Goal: Task Accomplishment & Management: Complete application form

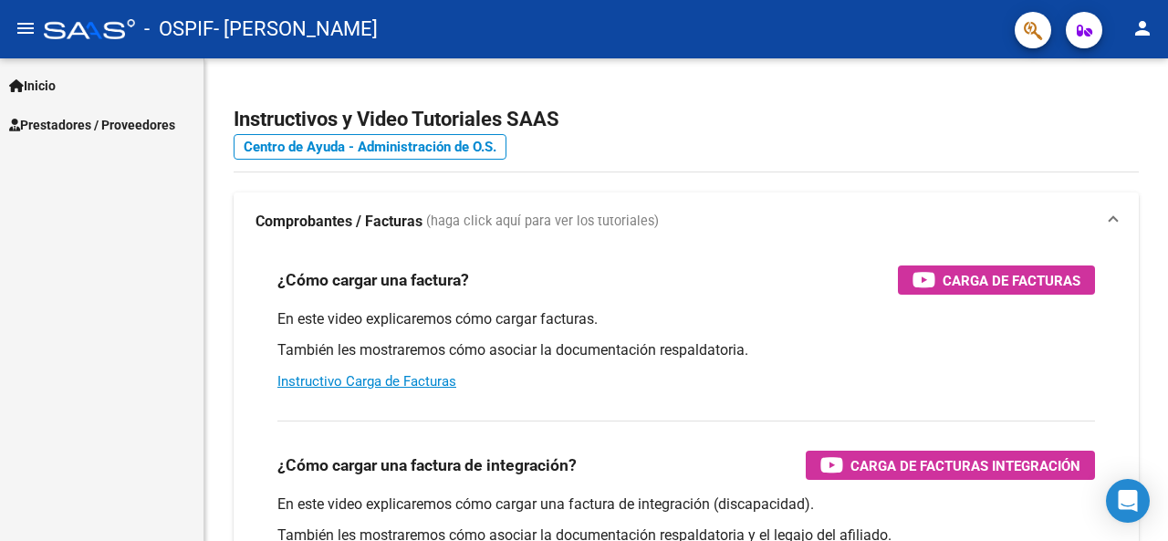
click at [109, 81] on link "Inicio" at bounding box center [101, 85] width 203 height 39
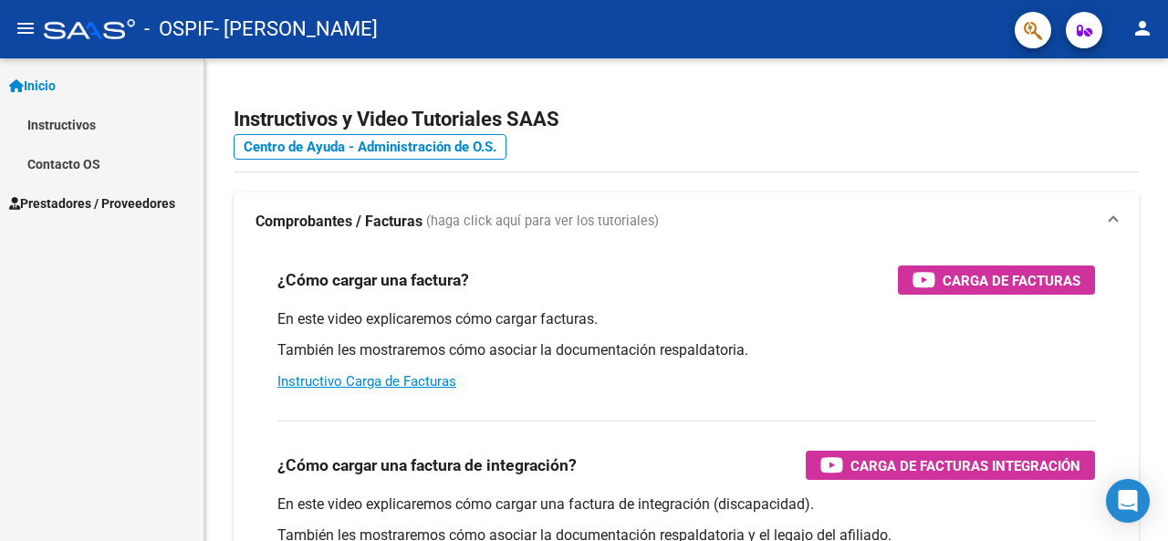
click at [151, 213] on link "Prestadores / Proveedores" at bounding box center [101, 202] width 203 height 39
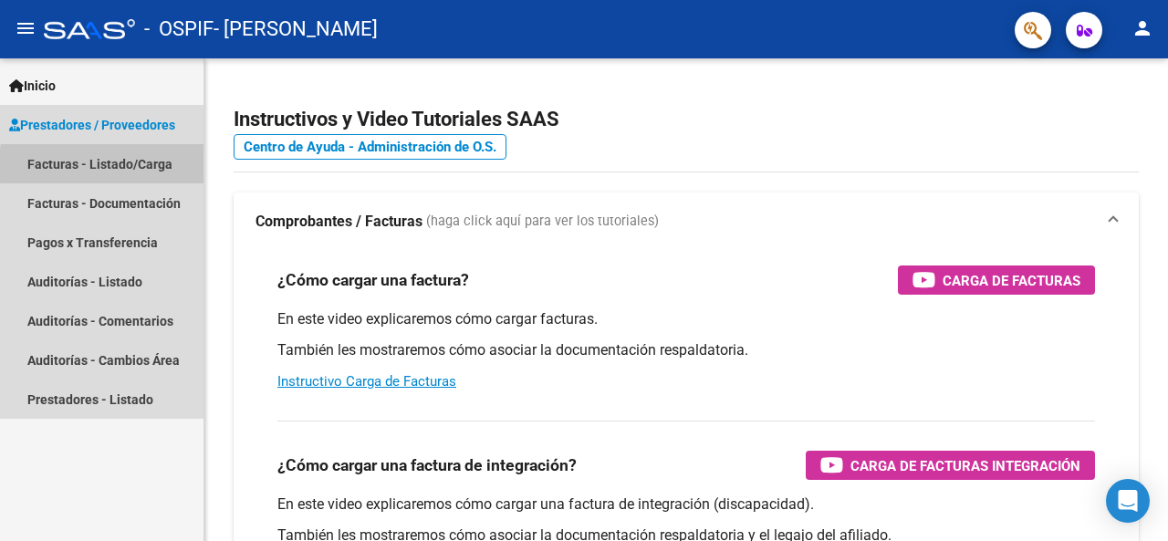
click at [161, 165] on link "Facturas - Listado/Carga" at bounding box center [101, 163] width 203 height 39
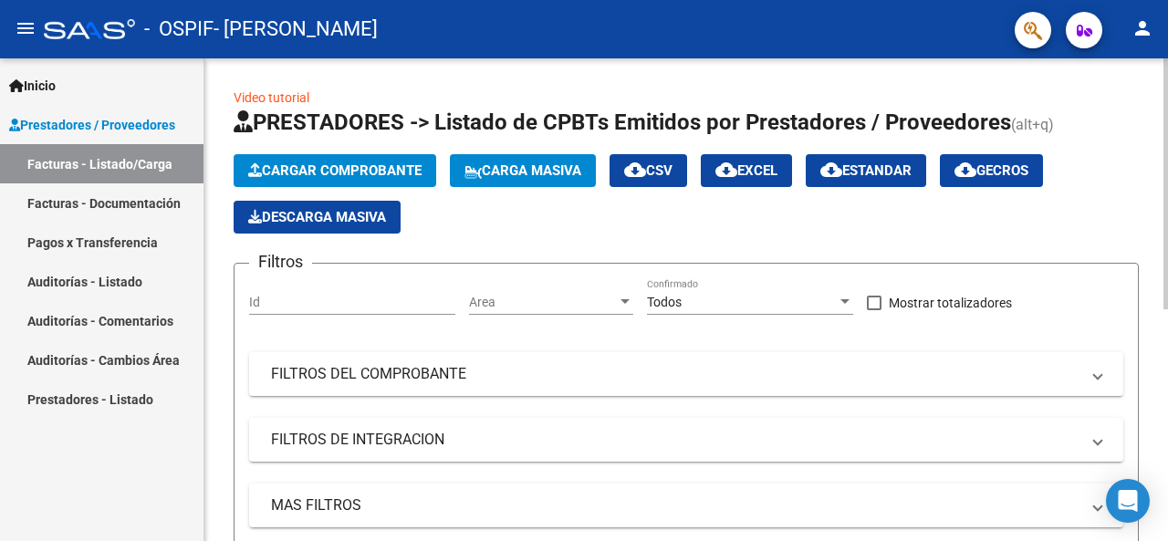
click at [366, 158] on button "Cargar Comprobante" at bounding box center [335, 170] width 203 height 33
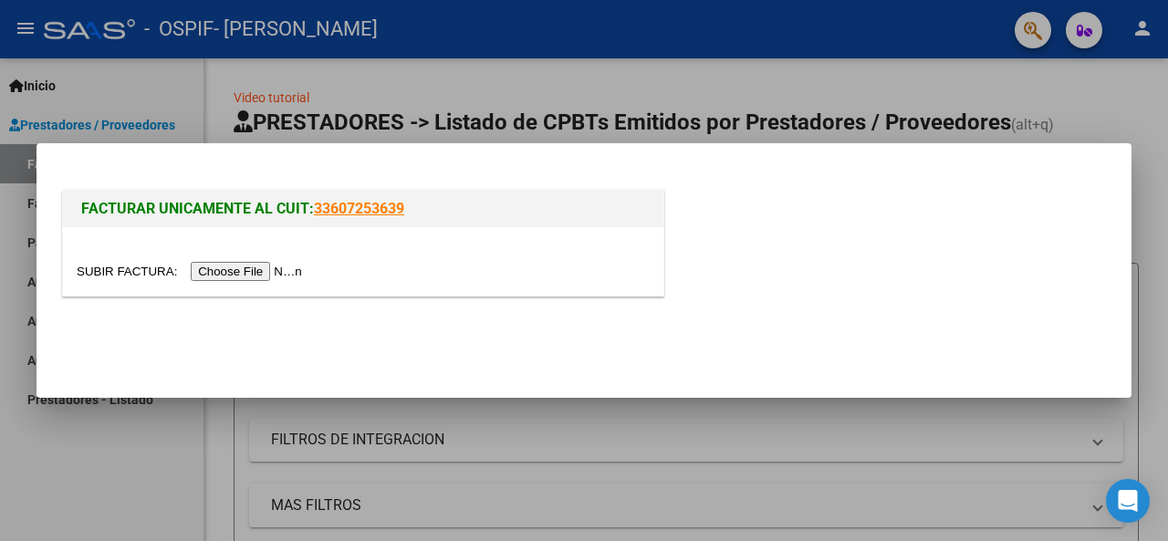
click at [271, 264] on input "file" at bounding box center [192, 271] width 231 height 19
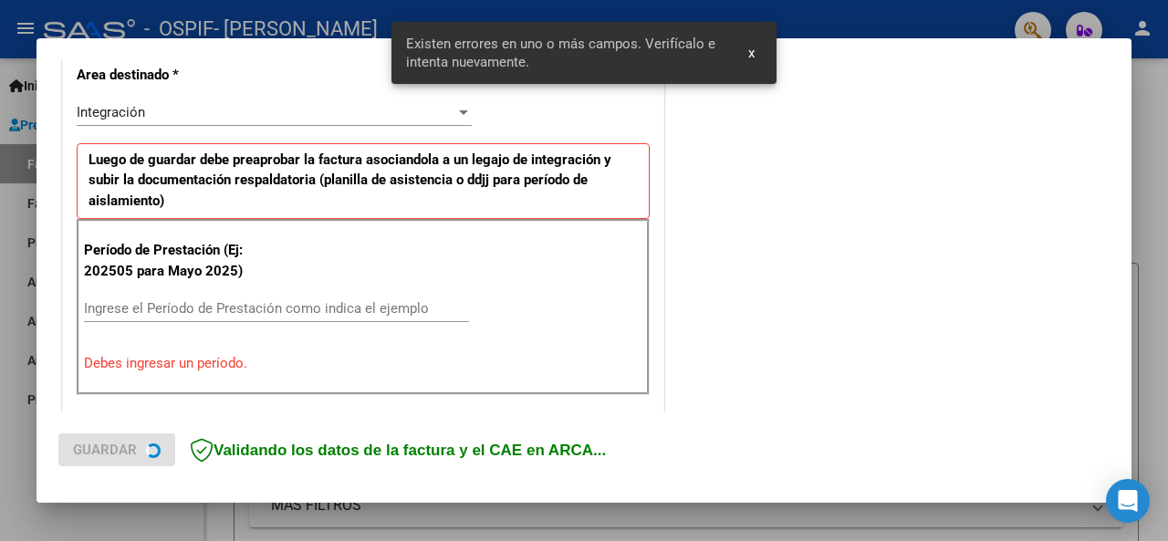
scroll to position [443, 0]
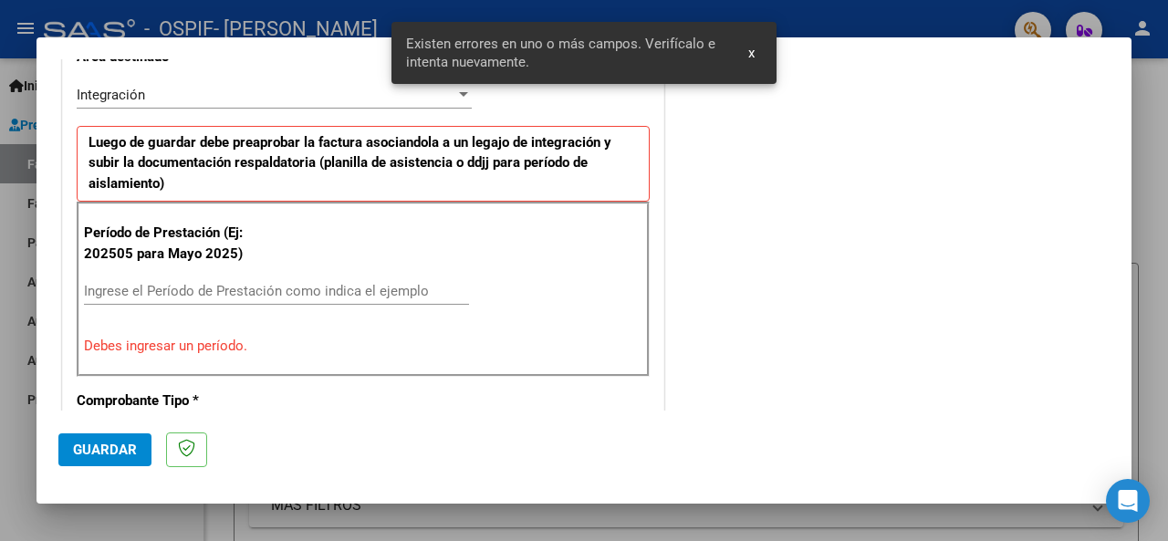
click at [345, 290] on input "Ingrese el Período de Prestación como indica el ejemplo" at bounding box center [276, 291] width 385 height 16
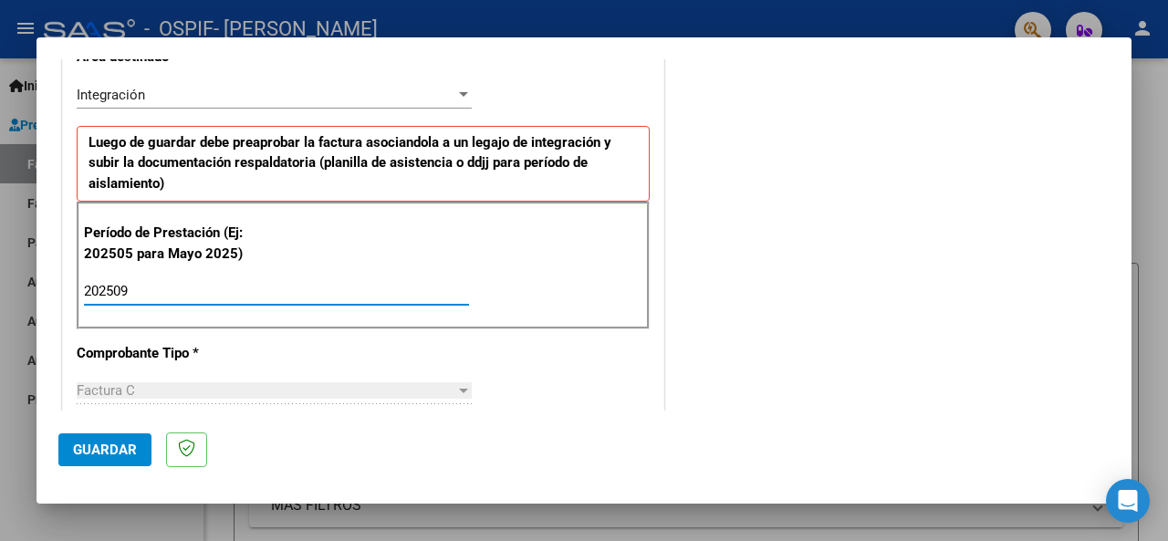
type input "202509"
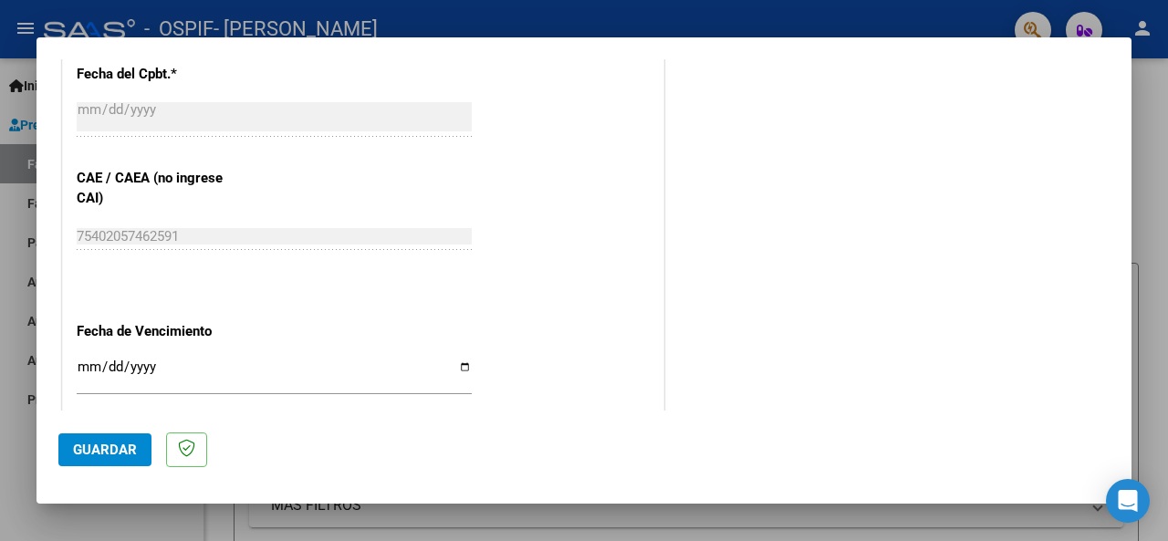
scroll to position [1110, 0]
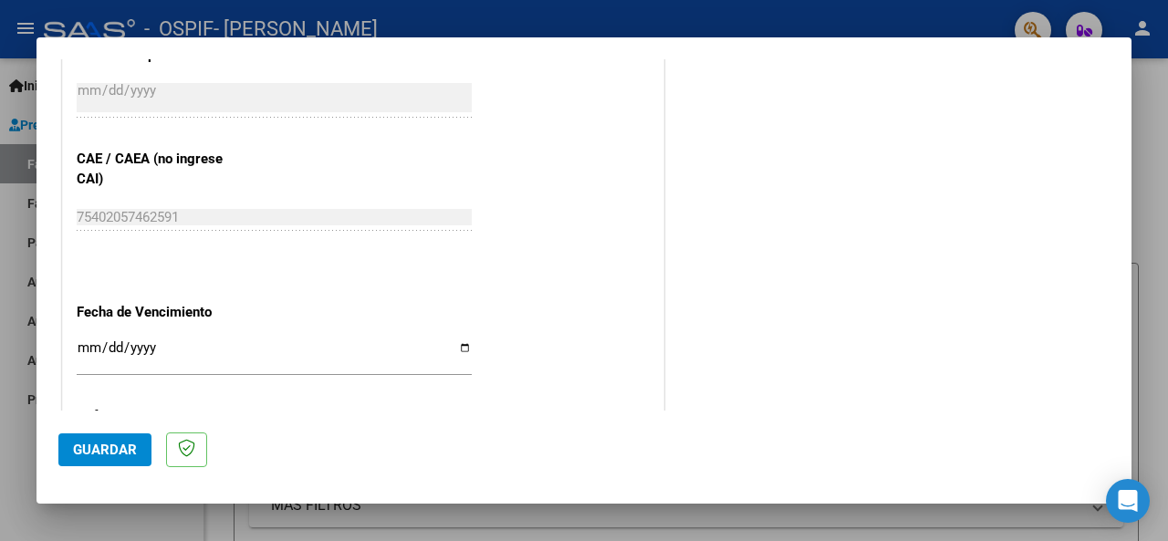
click at [88, 344] on input "Ingresar la fecha" at bounding box center [274, 354] width 395 height 29
click at [462, 340] on input "Ingresar la fecha" at bounding box center [274, 354] width 395 height 29
type input "[DATE]"
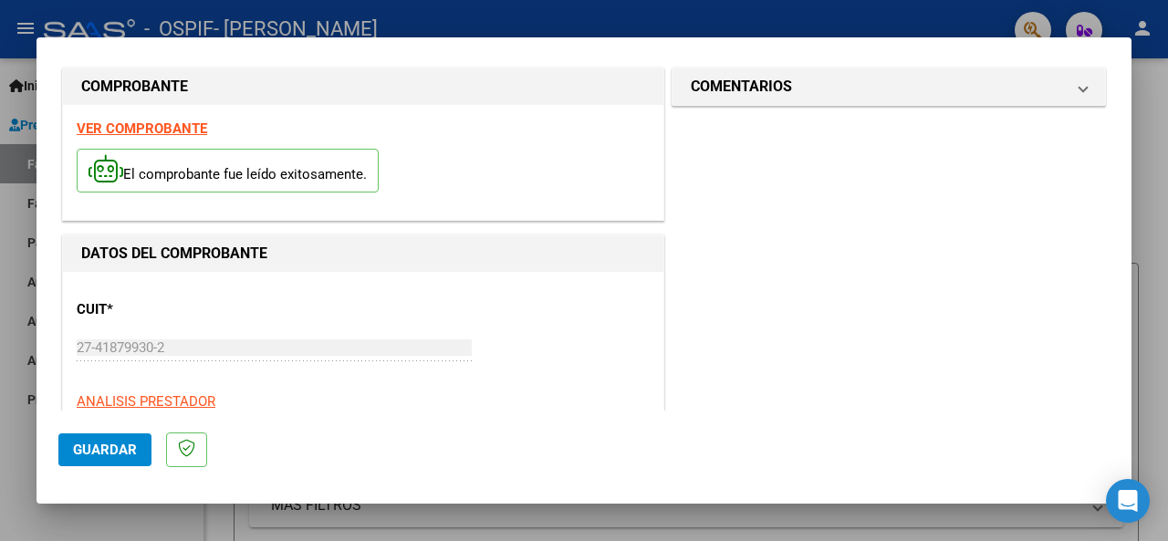
scroll to position [5, 0]
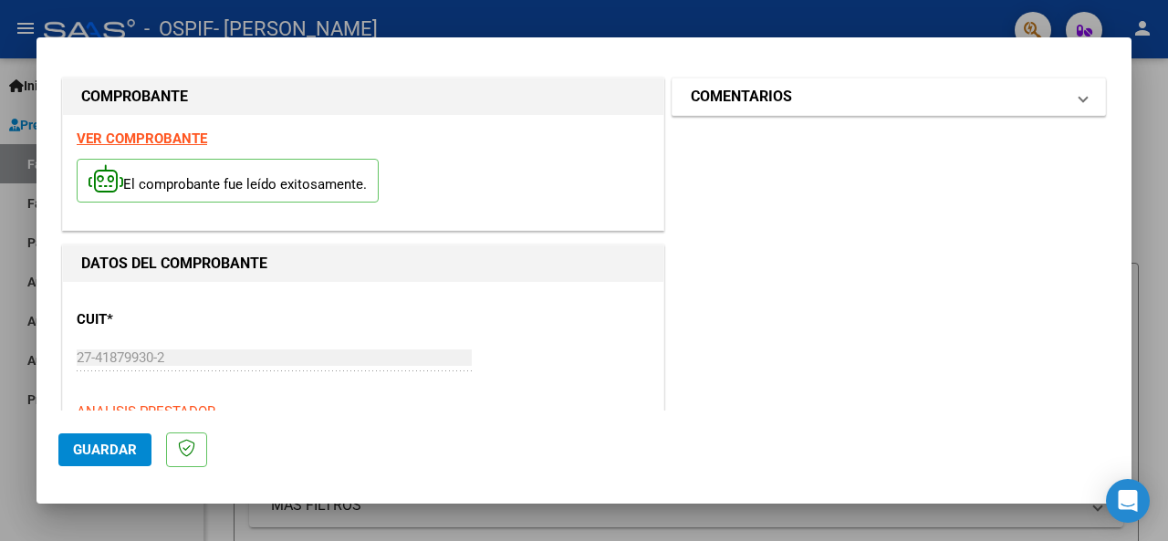
click at [1060, 88] on span "COMENTARIOS" at bounding box center [885, 97] width 389 height 22
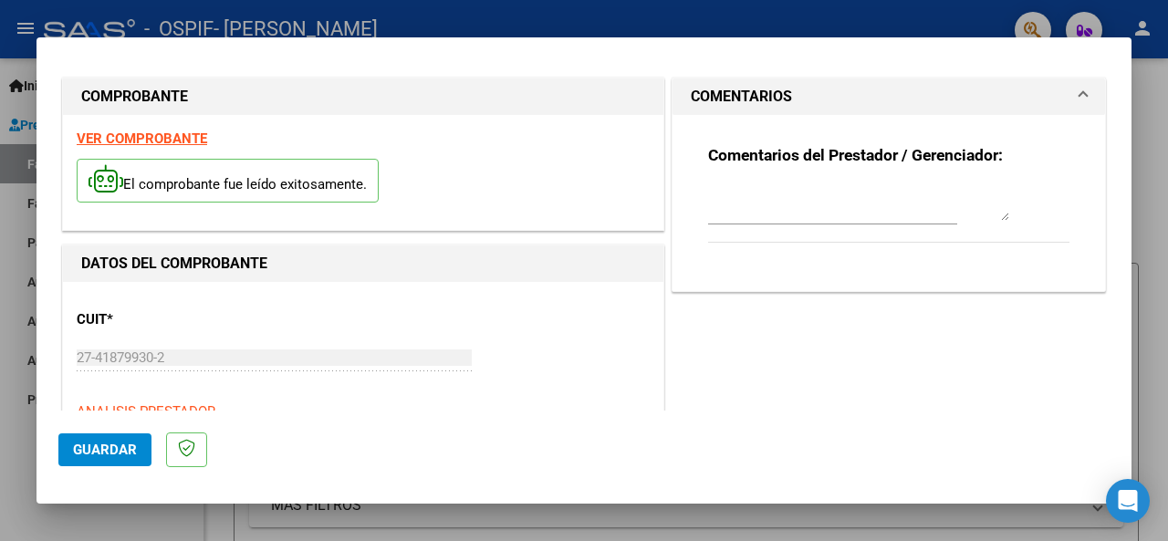
click at [104, 439] on button "Guardar" at bounding box center [104, 449] width 93 height 33
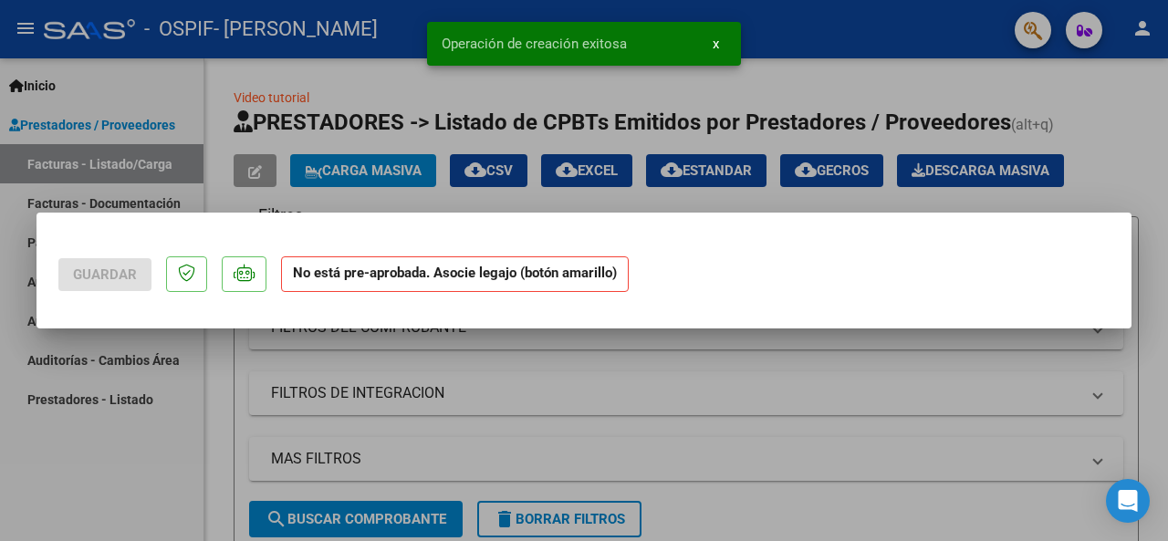
scroll to position [0, 0]
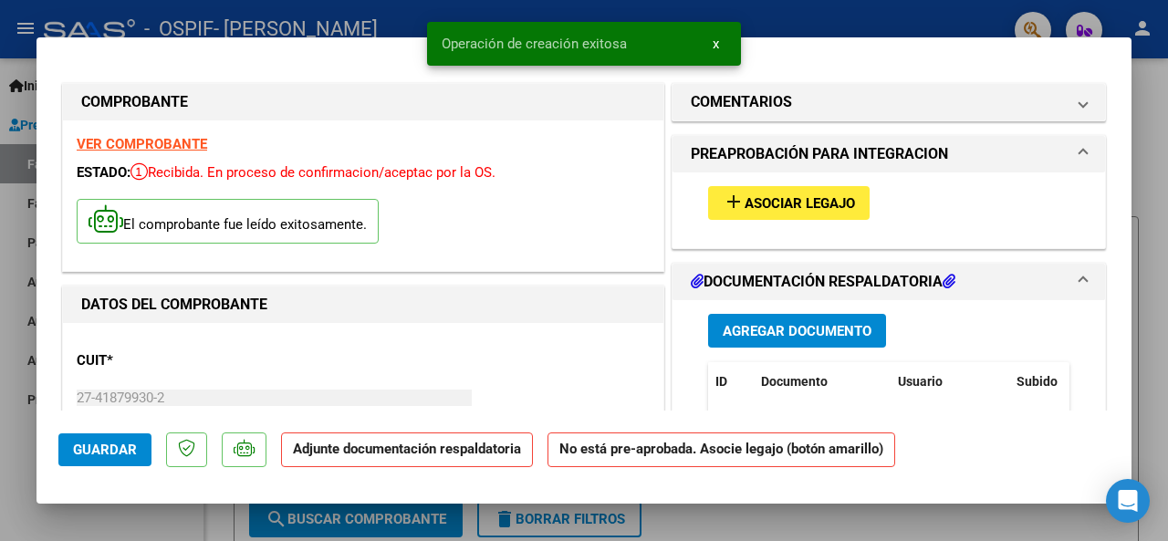
click at [821, 200] on span "Asociar Legajo" at bounding box center [800, 203] width 110 height 16
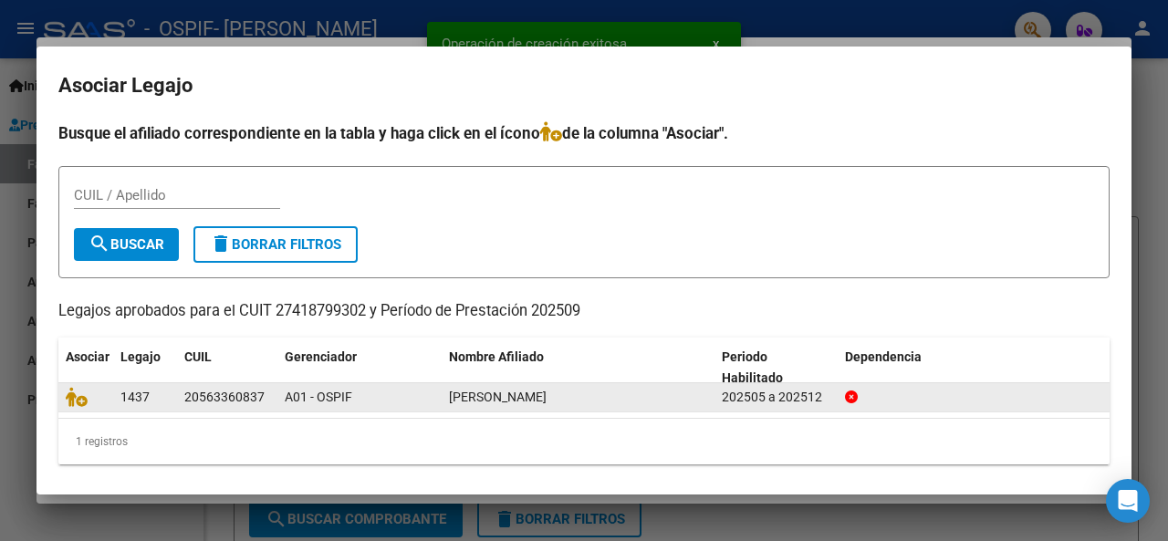
click at [409, 400] on div "A01 - OSPIF" at bounding box center [360, 397] width 150 height 21
click at [80, 402] on icon at bounding box center [77, 397] width 22 height 20
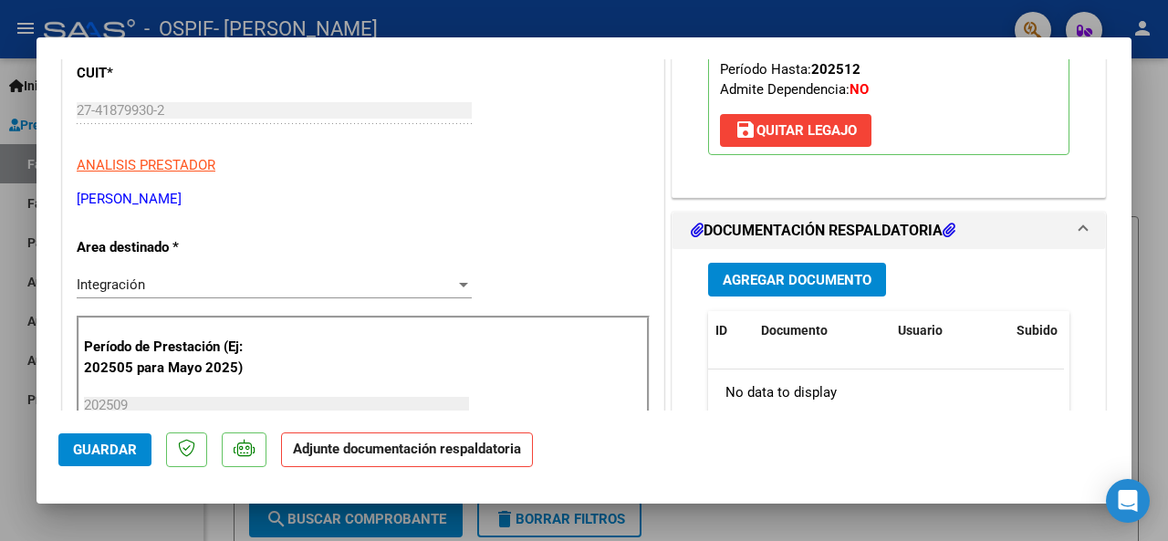
scroll to position [388, 0]
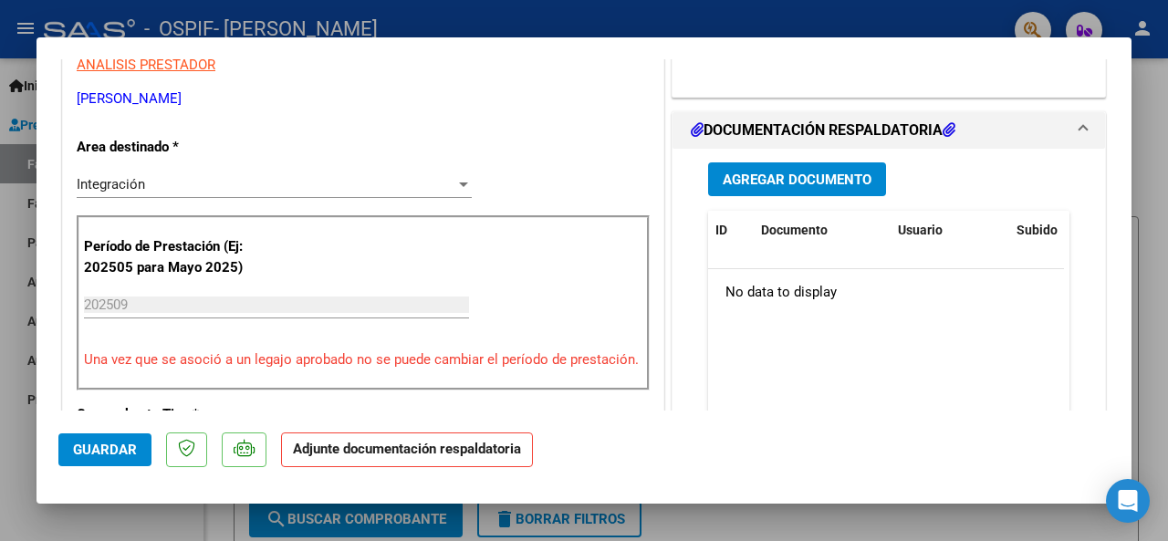
click at [837, 178] on span "Agregar Documento" at bounding box center [797, 180] width 149 height 16
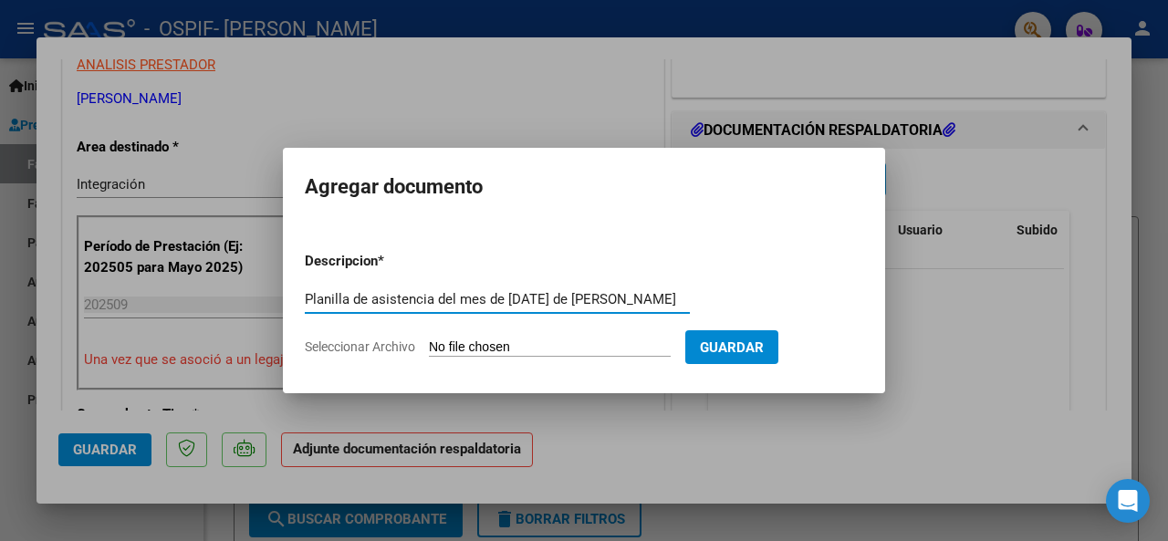
type input "Planilla de asistencia del mes de [DATE] de [PERSON_NAME]"
click at [485, 339] on app-file-uploader "Seleccionar Archivo" at bounding box center [495, 347] width 381 height 16
click at [374, 349] on span "Seleccionar Archivo" at bounding box center [360, 346] width 110 height 15
click at [429, 349] on input "Seleccionar Archivo" at bounding box center [550, 347] width 242 height 17
type input "C:\fakepath\[PERSON_NAME] planilla sep.pdf"
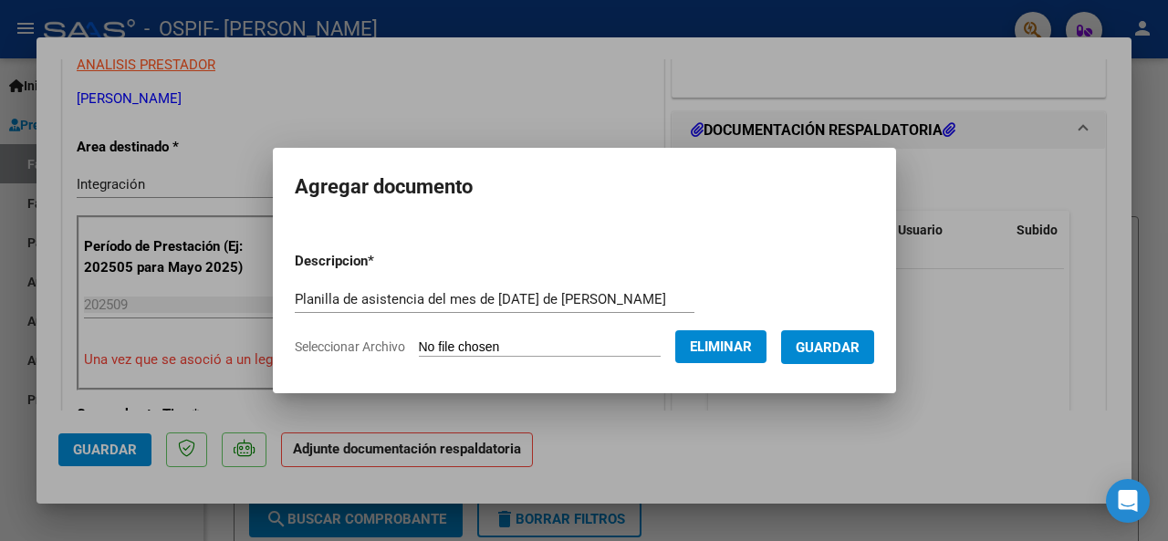
click at [839, 346] on span "Guardar" at bounding box center [828, 347] width 64 height 16
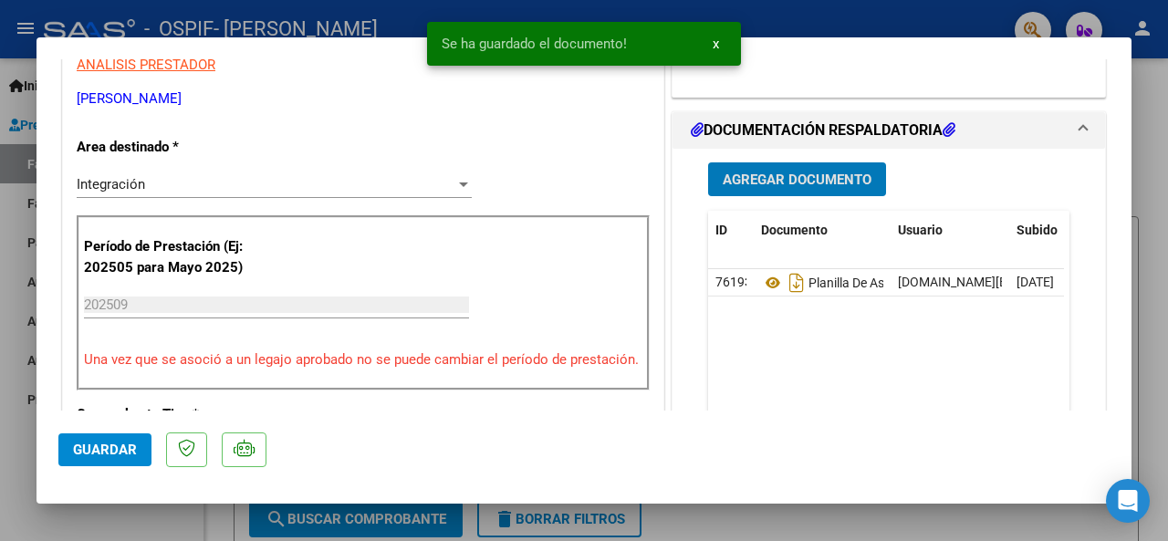
click at [127, 446] on span "Guardar" at bounding box center [105, 450] width 64 height 16
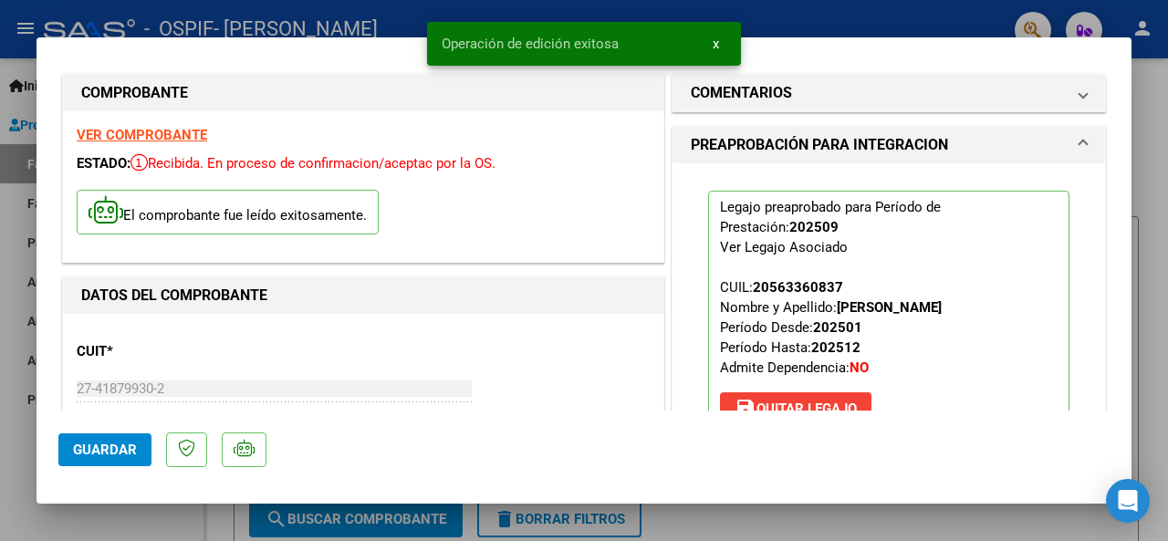
scroll to position [0, 0]
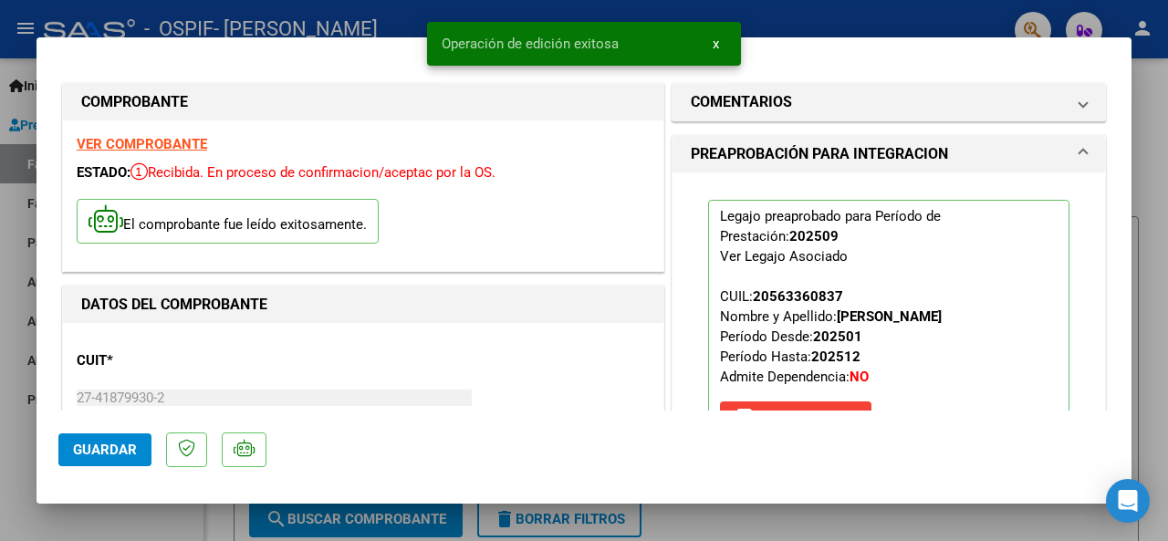
click at [106, 450] on span "Guardar" at bounding box center [105, 450] width 64 height 16
click at [713, 43] on span "x" at bounding box center [716, 44] width 6 height 16
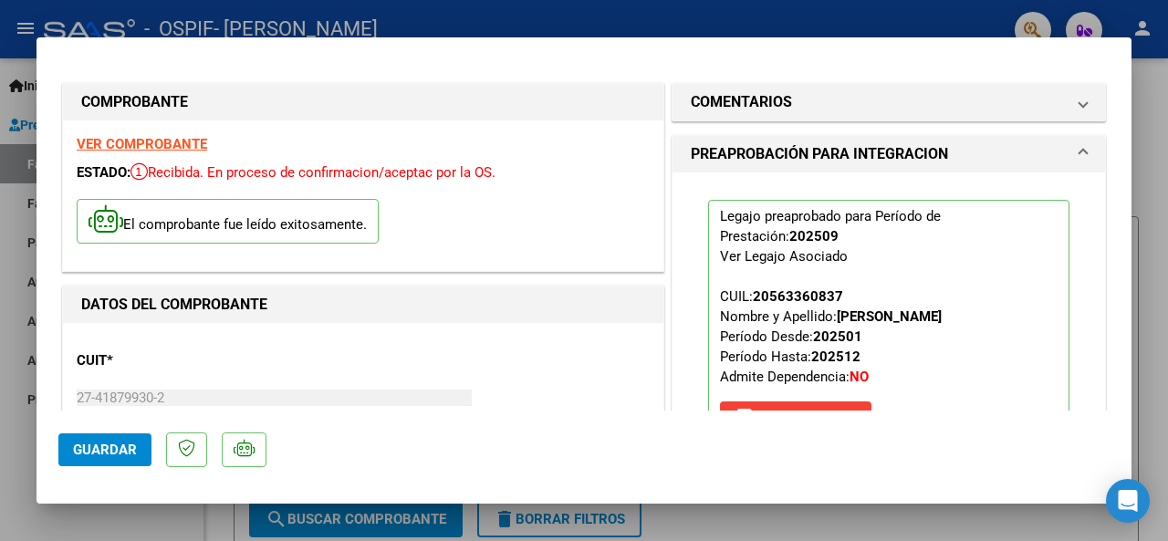
click at [772, 21] on div at bounding box center [584, 270] width 1168 height 541
type input "$ 0,00"
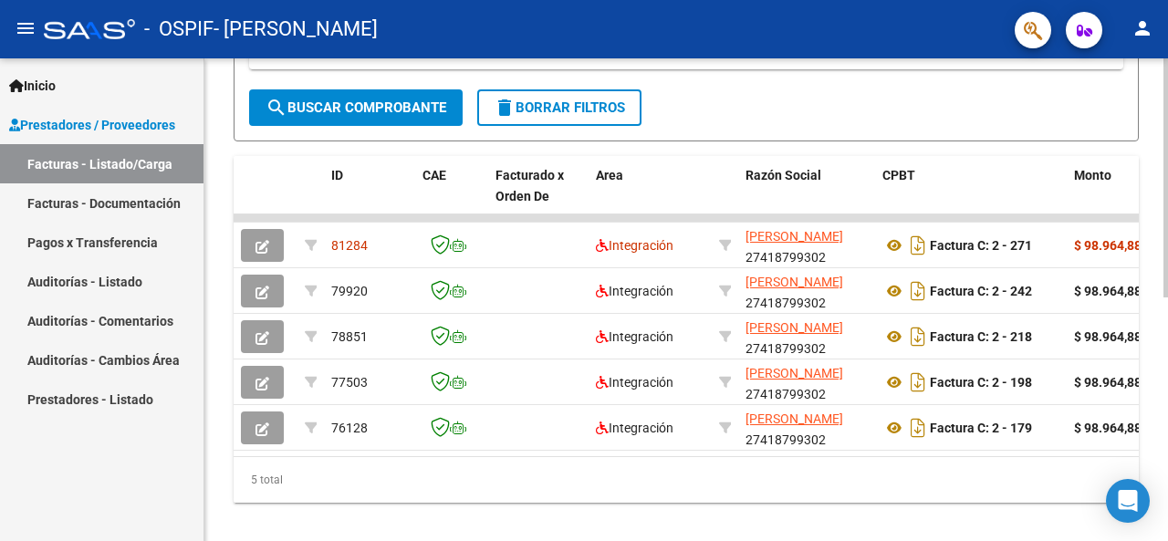
scroll to position [460, 0]
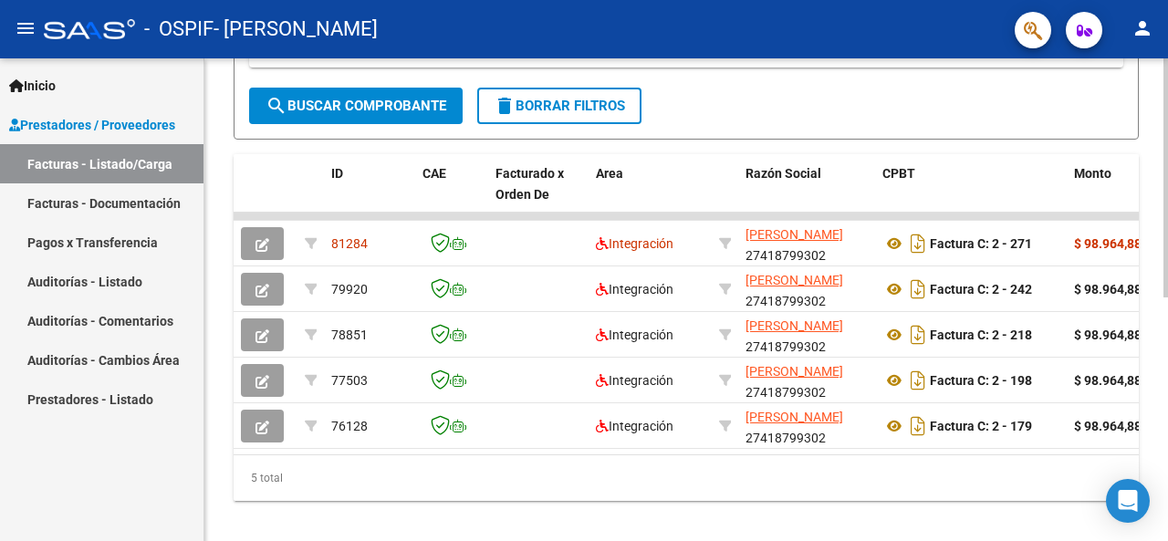
click at [1164, 373] on div at bounding box center [1165, 412] width 5 height 239
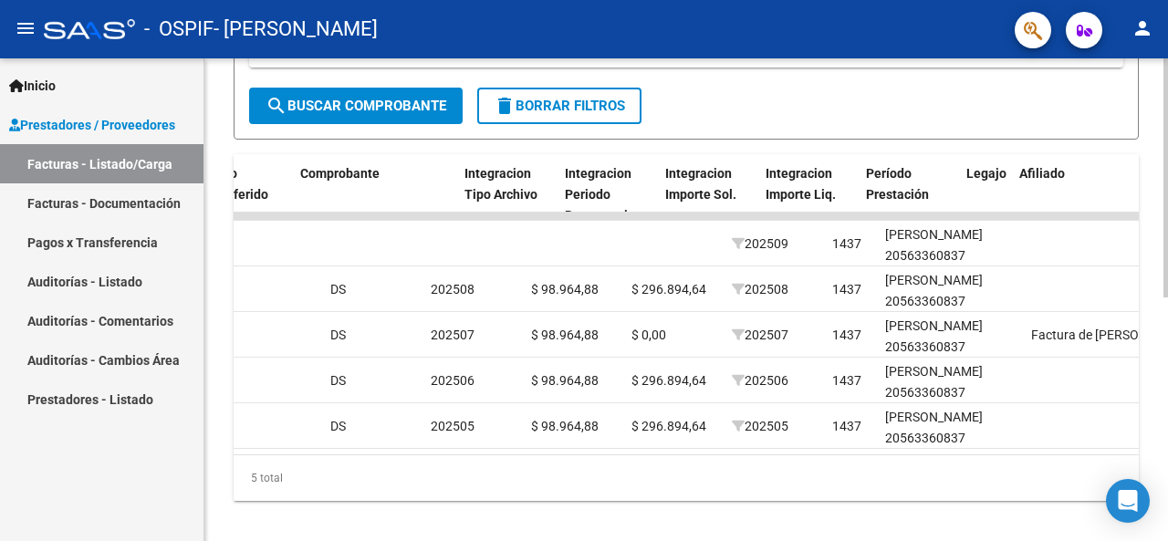
scroll to position [0, 1920]
